Goal: Obtain resource: Download file/media

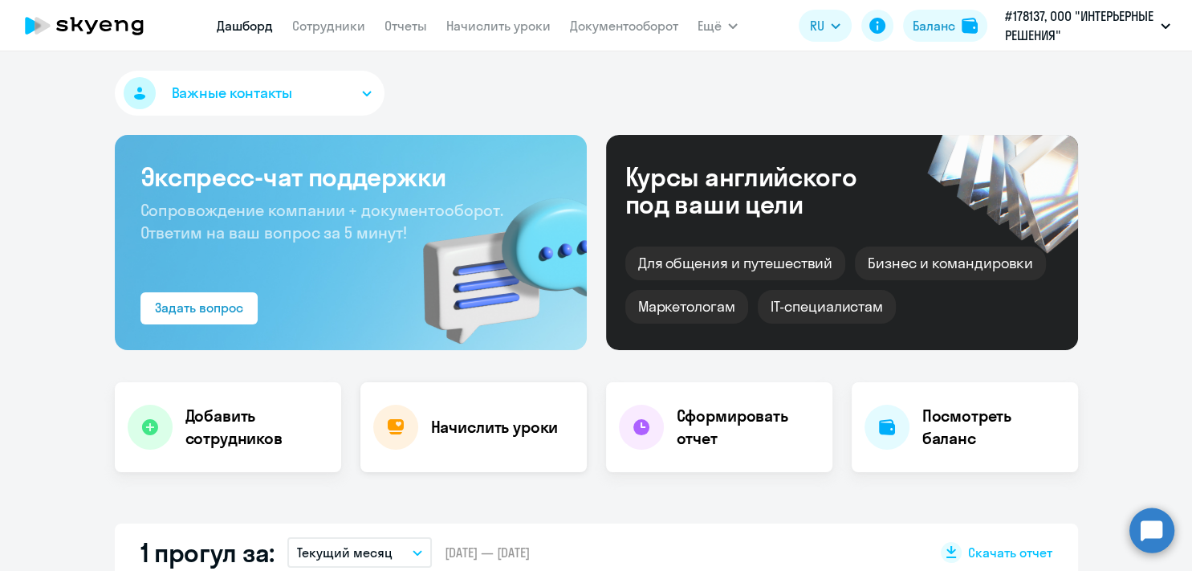
select select "30"
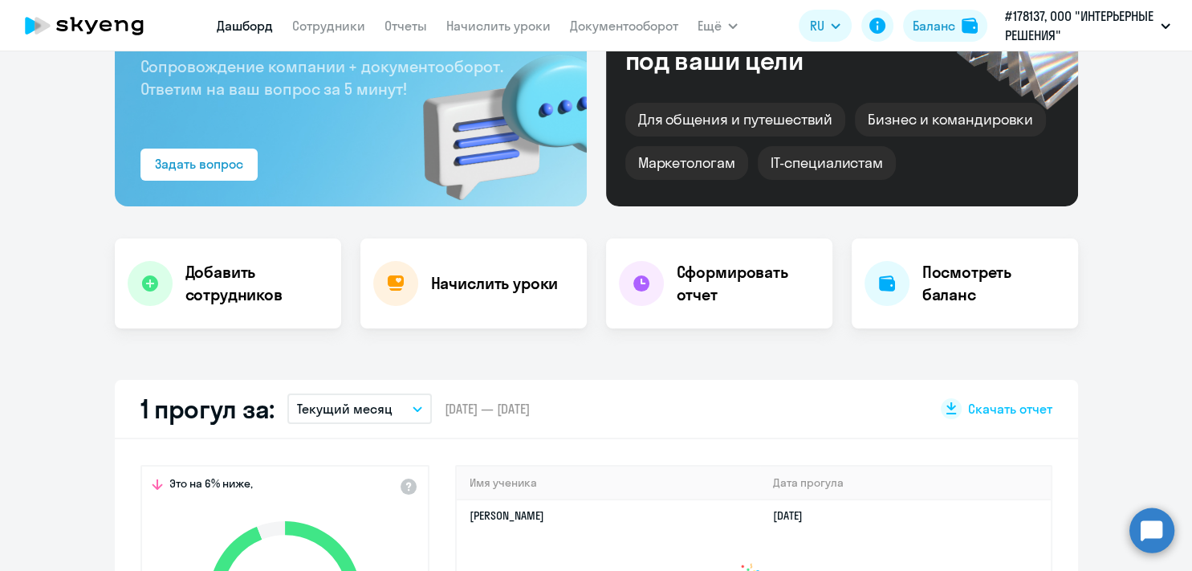
scroll to position [208, 0]
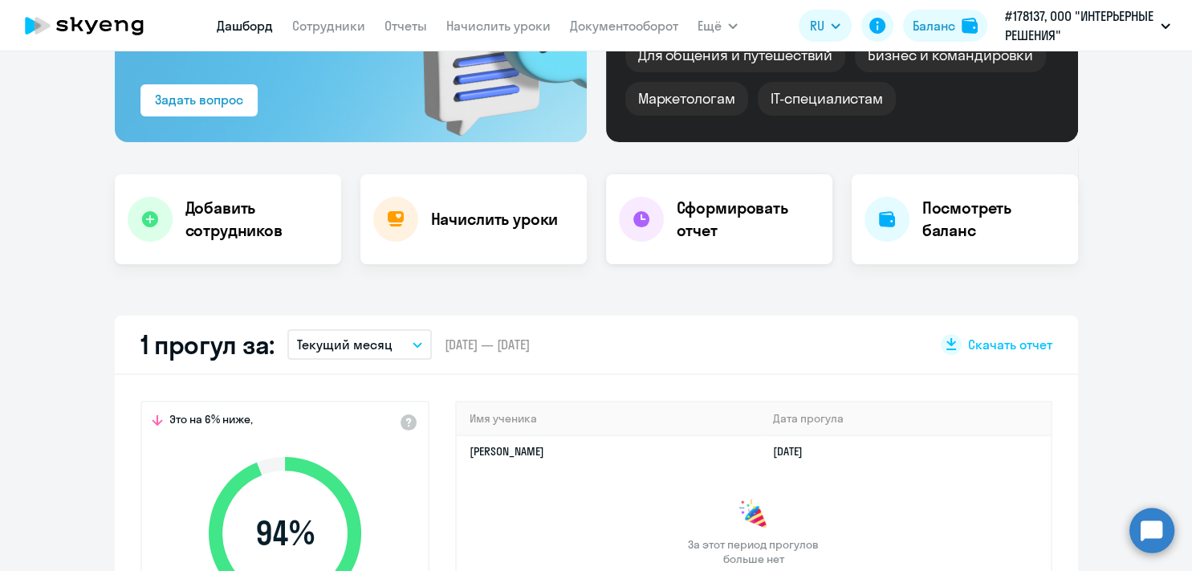
click at [704, 232] on h4 "Сформировать отчет" at bounding box center [748, 219] width 143 height 45
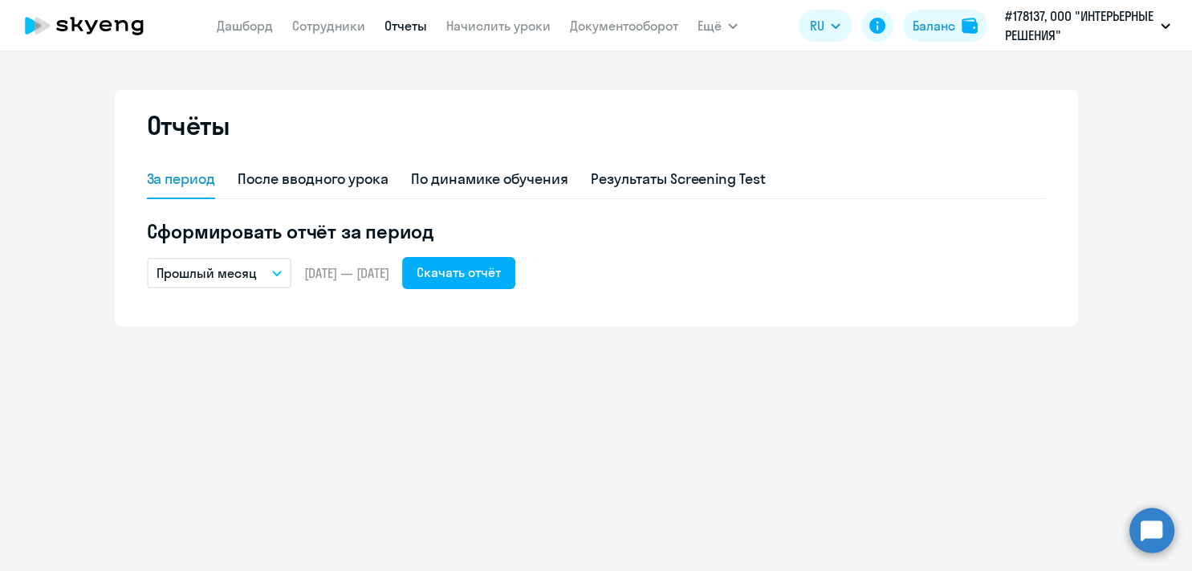
click at [262, 273] on button "Прошлый месяц" at bounding box center [219, 273] width 145 height 31
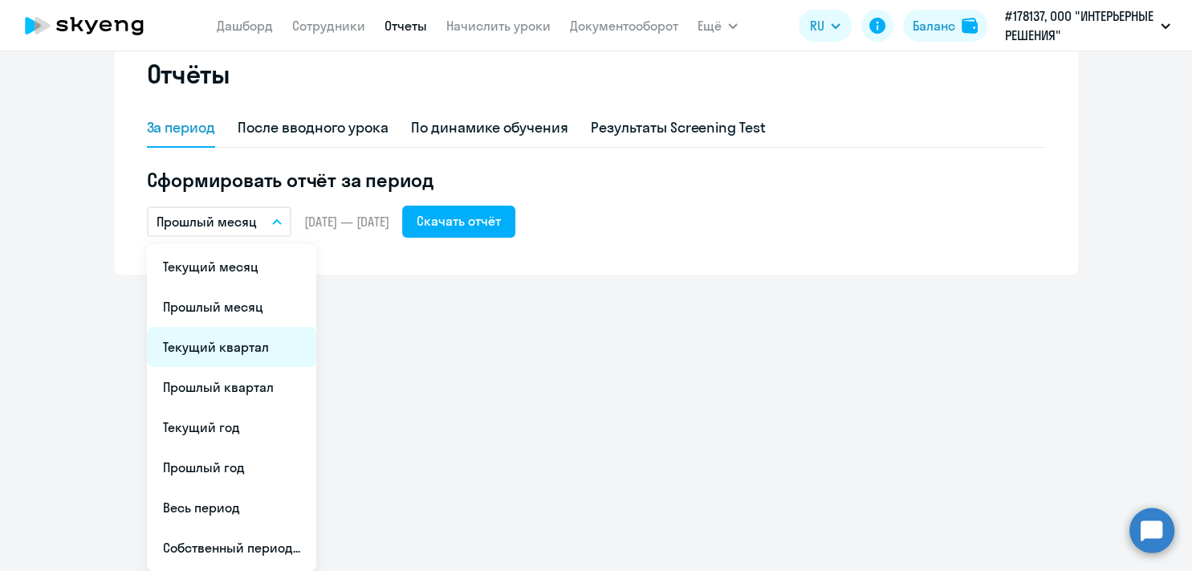
click at [247, 367] on li "Текущий квартал" at bounding box center [231, 347] width 169 height 40
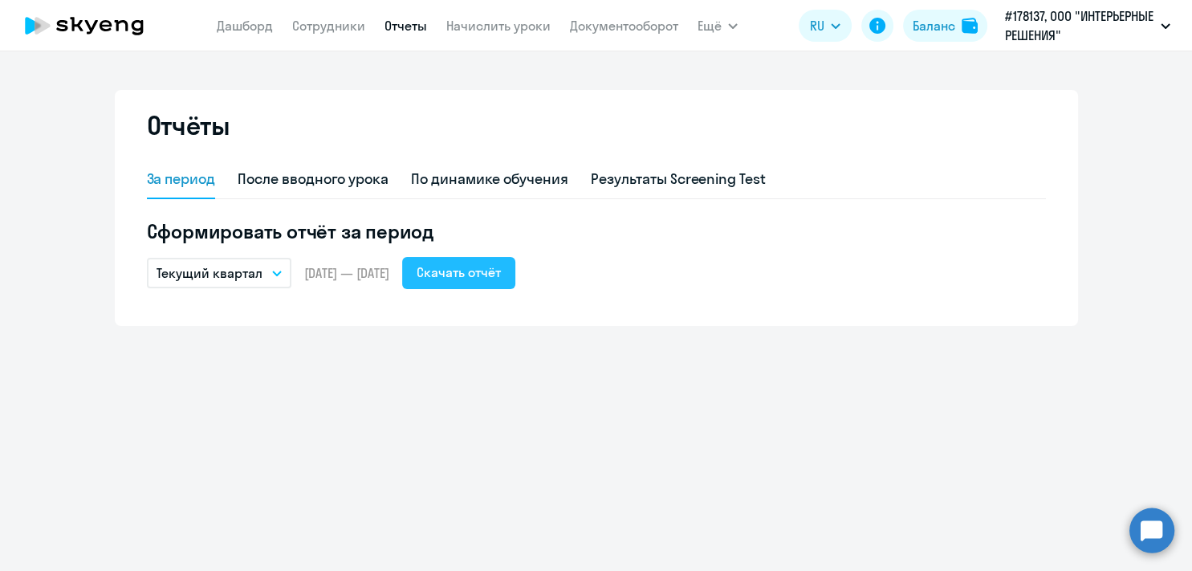
click at [501, 279] on div "Скачать отчёт" at bounding box center [459, 272] width 84 height 19
click at [614, 27] on link "Документооборот" at bounding box center [624, 26] width 108 height 16
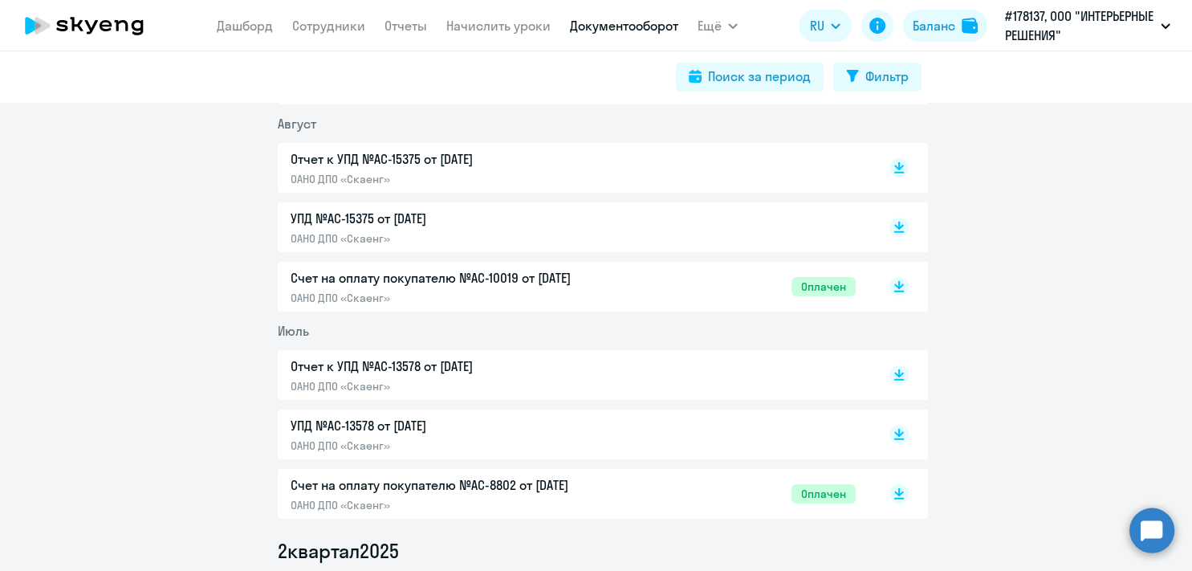
scroll to position [416, 0]
click at [410, 160] on p "Отчет к УПД №AC-15375 от [DATE]" at bounding box center [459, 158] width 337 height 19
click at [434, 368] on p "Отчет к УПД №AC-13578 от [DATE]" at bounding box center [459, 365] width 337 height 19
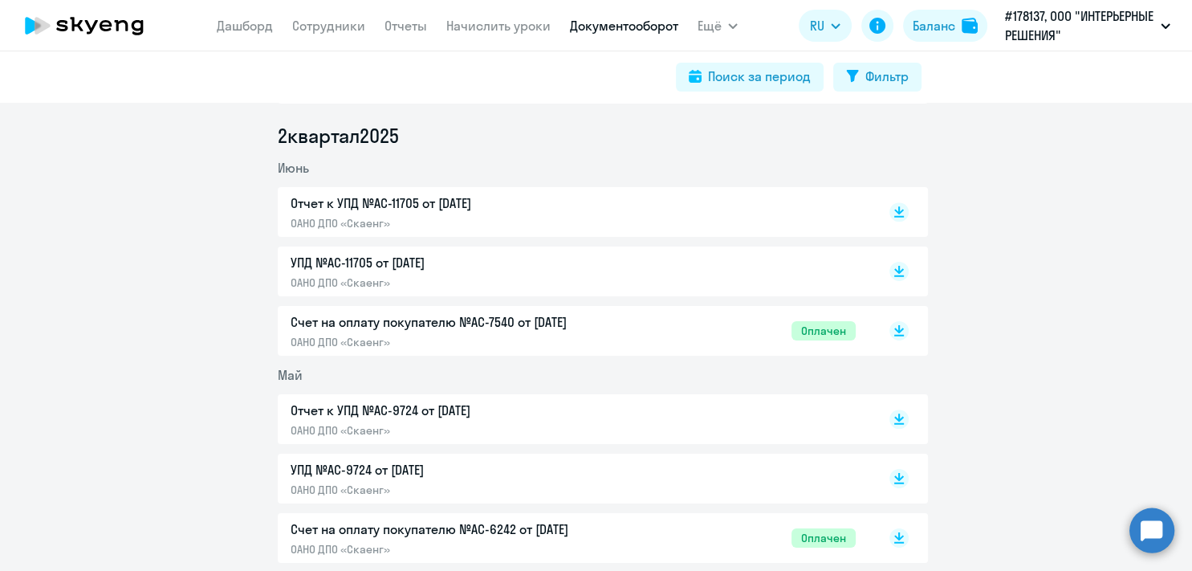
scroll to position [832, 0]
click at [446, 202] on p "Отчет к УПД №AC-11705 от [DATE]" at bounding box center [459, 201] width 337 height 19
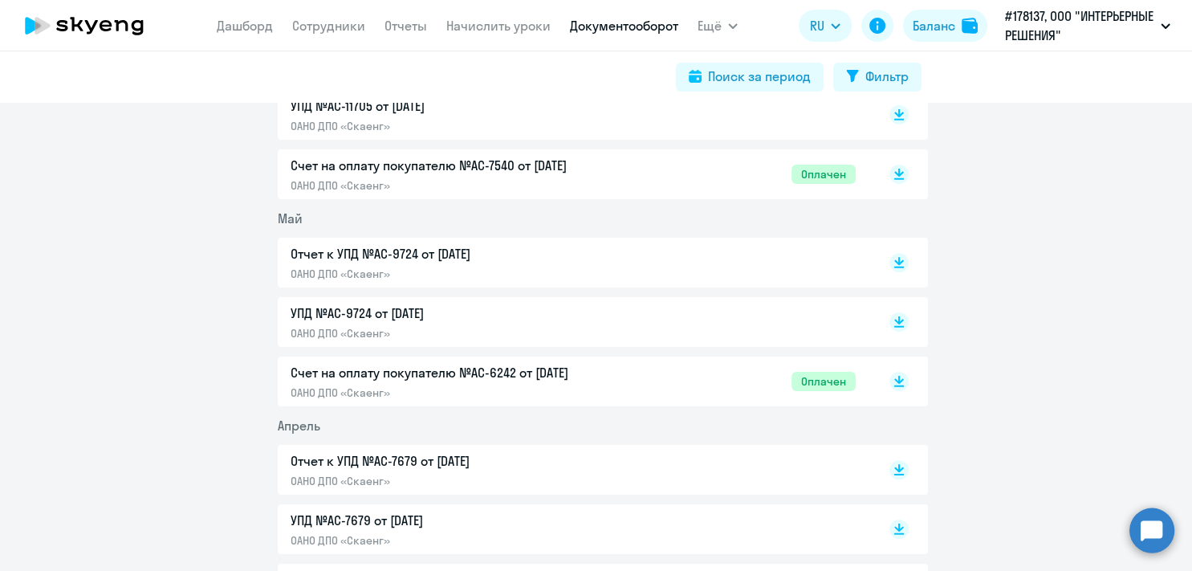
scroll to position [936, 0]
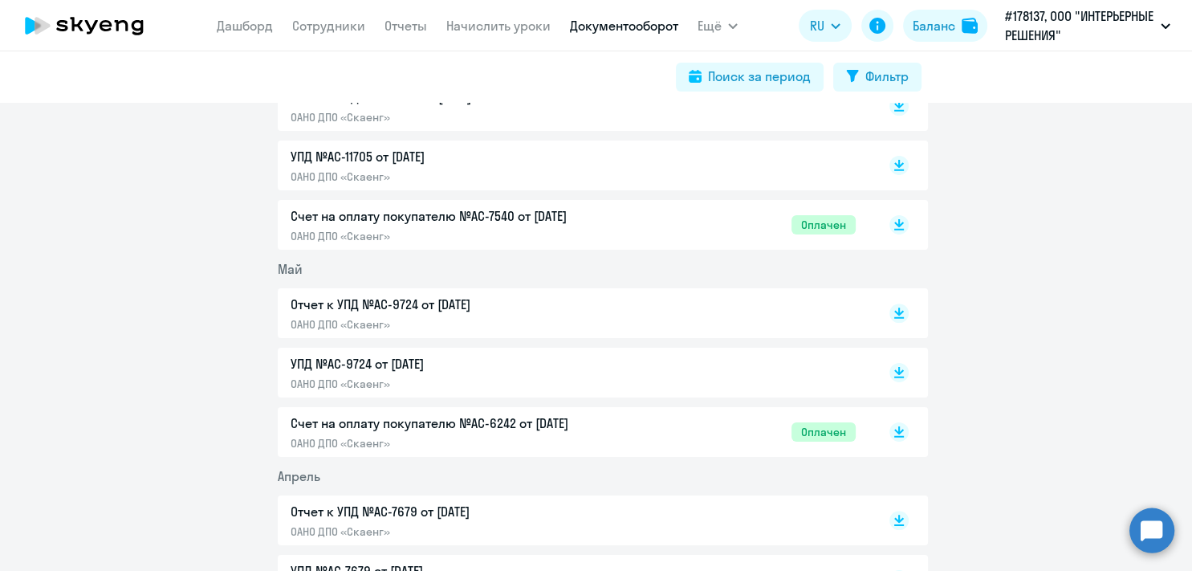
click at [430, 309] on p "Отчет к УПД №AC-9724 от [DATE]" at bounding box center [459, 304] width 337 height 19
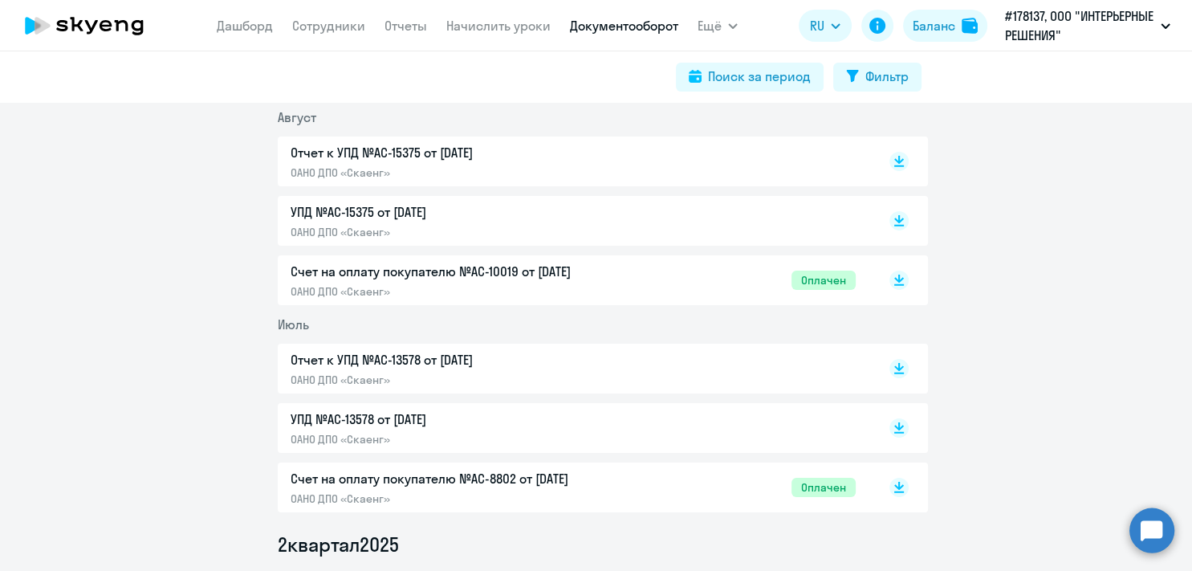
scroll to position [208, 0]
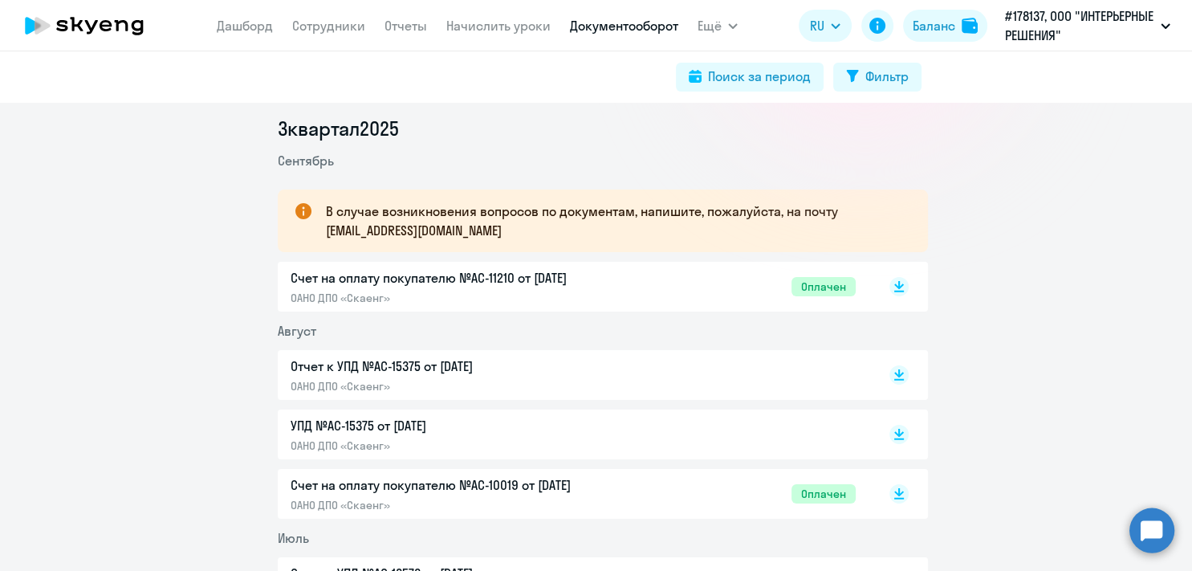
click at [434, 278] on p "Счет на оплату покупателю №AC-11210 от [DATE]" at bounding box center [459, 277] width 337 height 19
click at [389, 365] on p "Отчет к УПД №AC-15375 от [DATE]" at bounding box center [459, 366] width 337 height 19
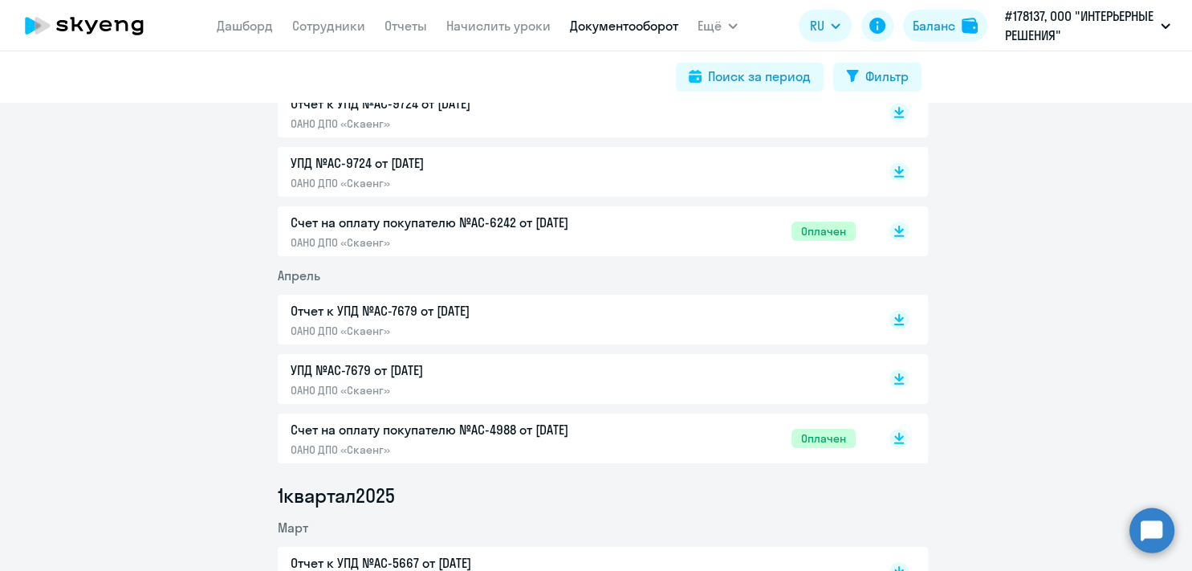
scroll to position [1144, 0]
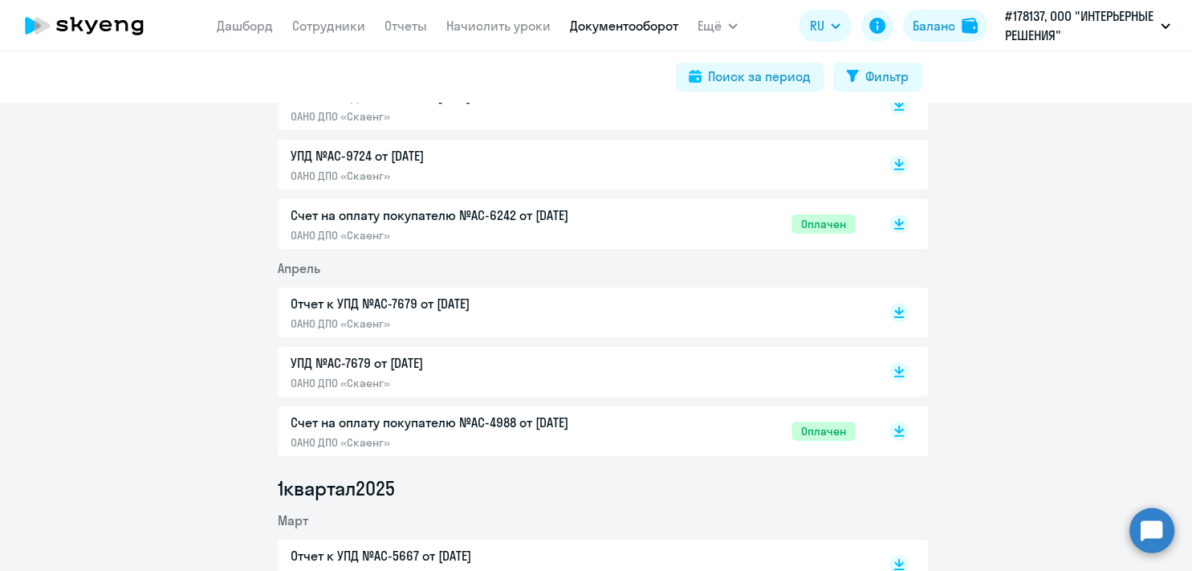
click at [418, 303] on p "Отчет к УПД №AC-7679 от [DATE]" at bounding box center [459, 303] width 337 height 19
